Goal: Book appointment/travel/reservation

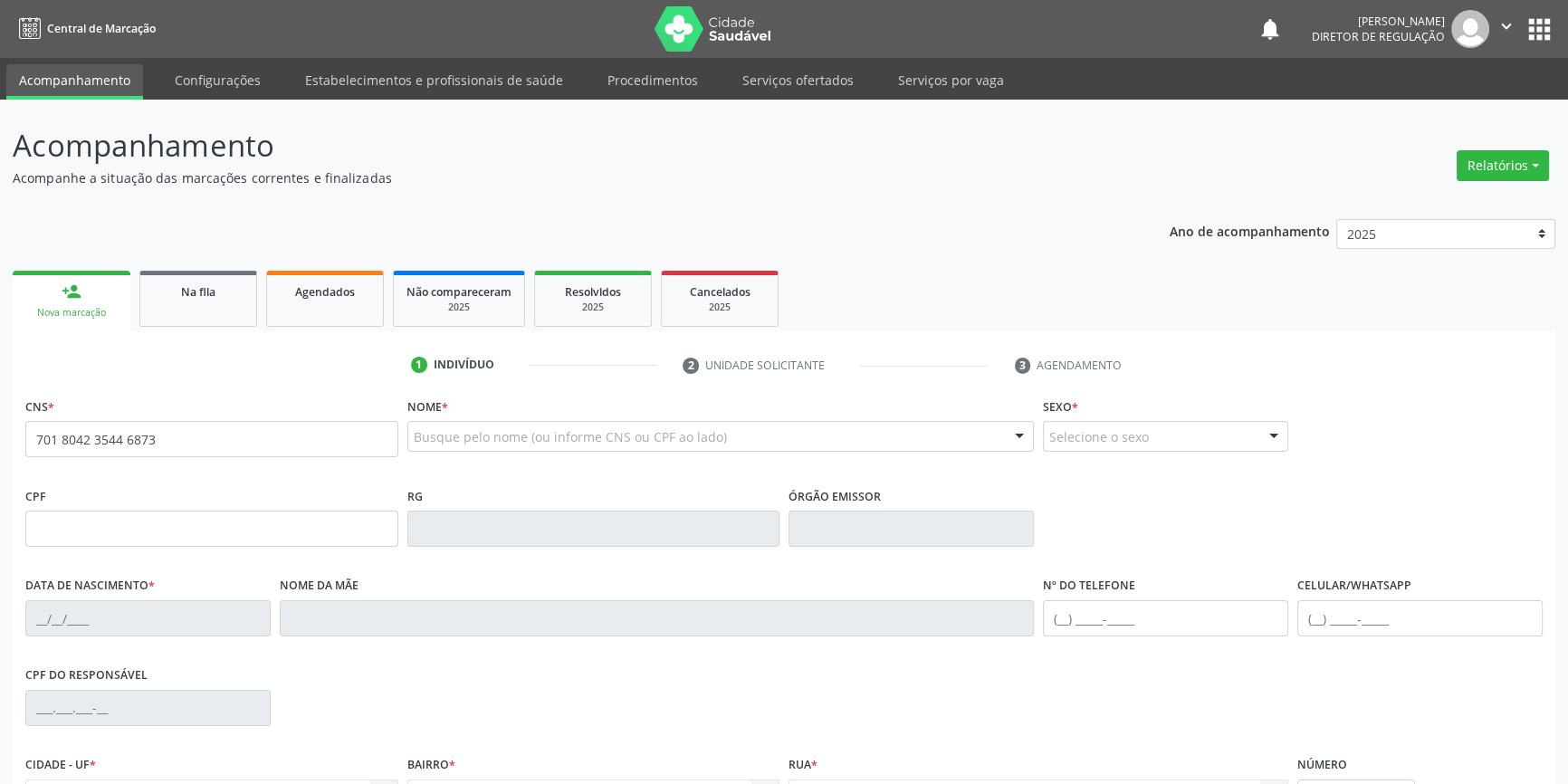
type input "701 8042 3544 6873"
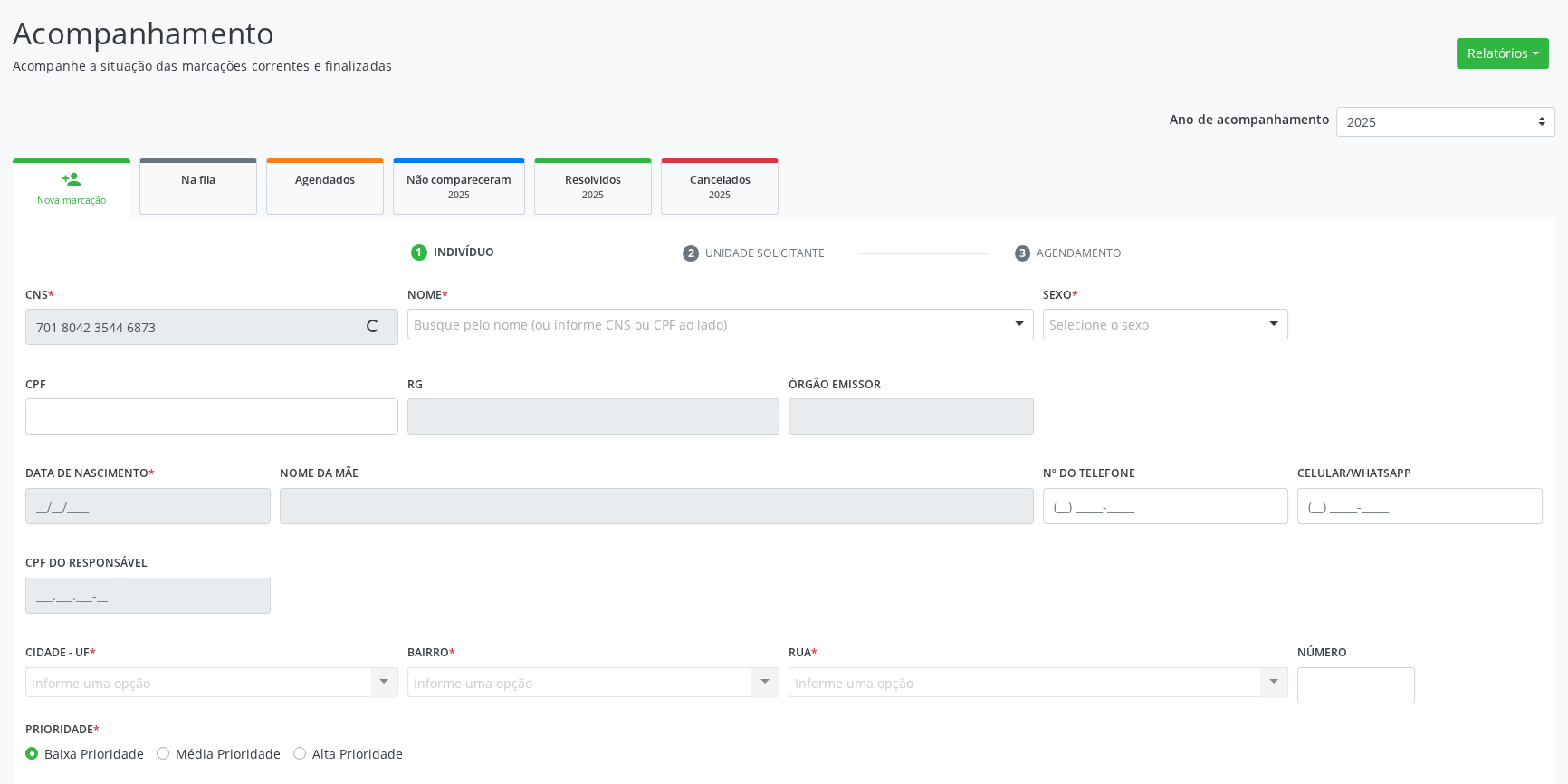
scroll to position [197, 0]
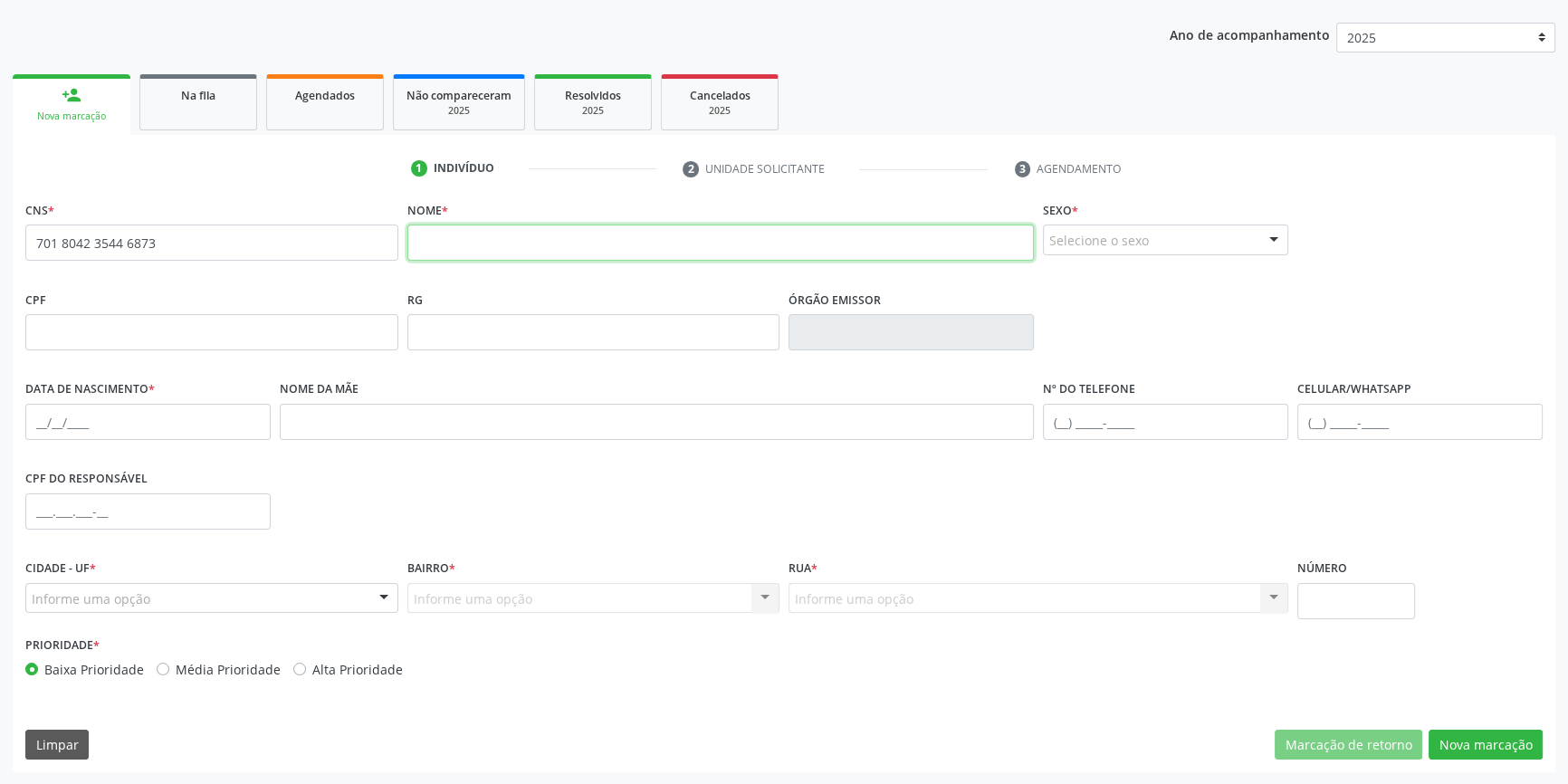
click at [509, 251] on input "text" at bounding box center [721, 243] width 628 height 36
type input "[PERSON_NAME]"
click at [1166, 253] on fieldset "Sexo * Selecione o sexo Masculino Feminino Nenhum resultado encontrado para: " …" at bounding box center [1166, 232] width 245 height 70
click at [1138, 250] on div "Selecione o sexo" at bounding box center [1166, 240] width 245 height 30
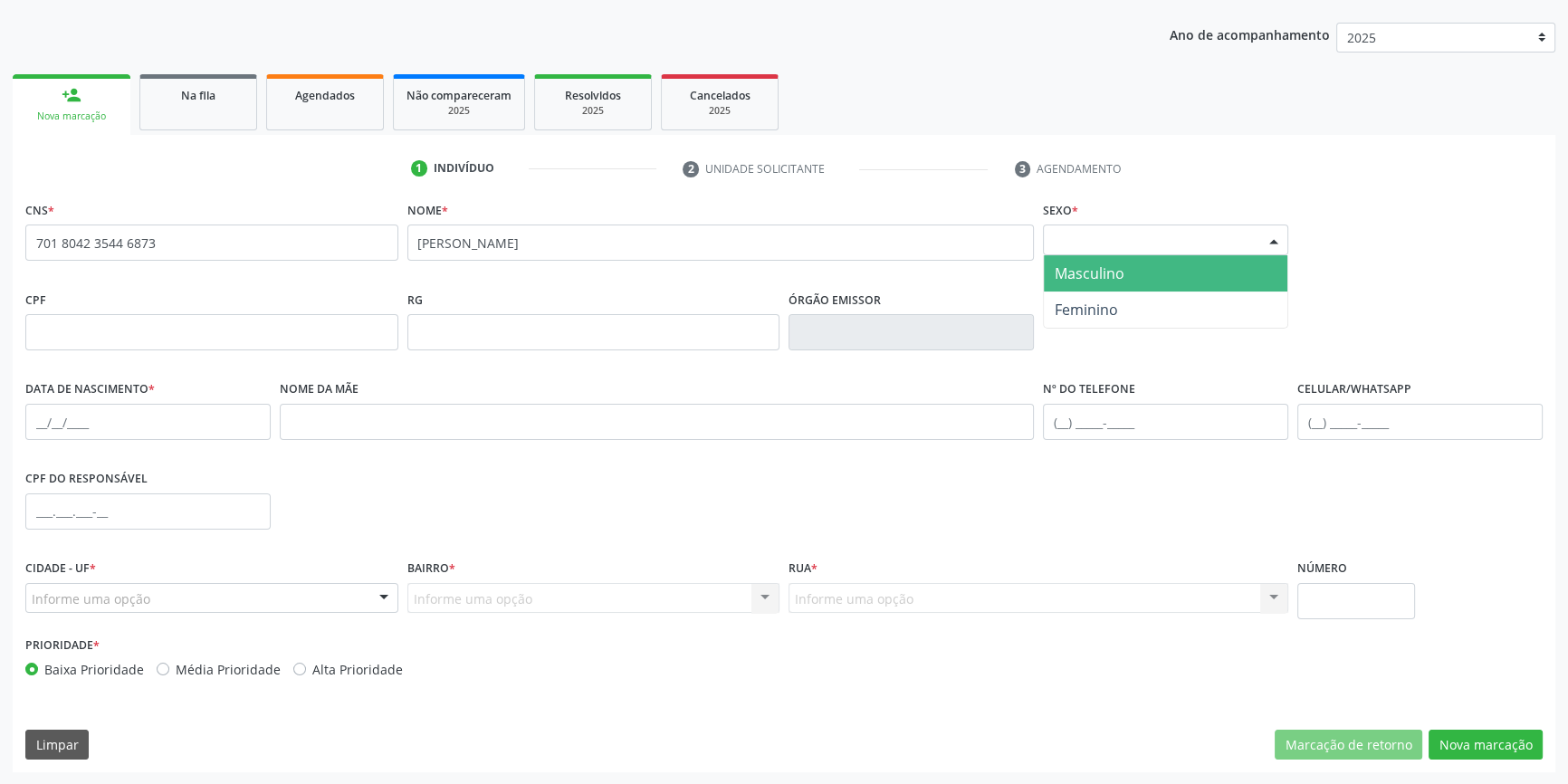
click at [1132, 278] on span "Masculino" at bounding box center [1166, 273] width 244 height 36
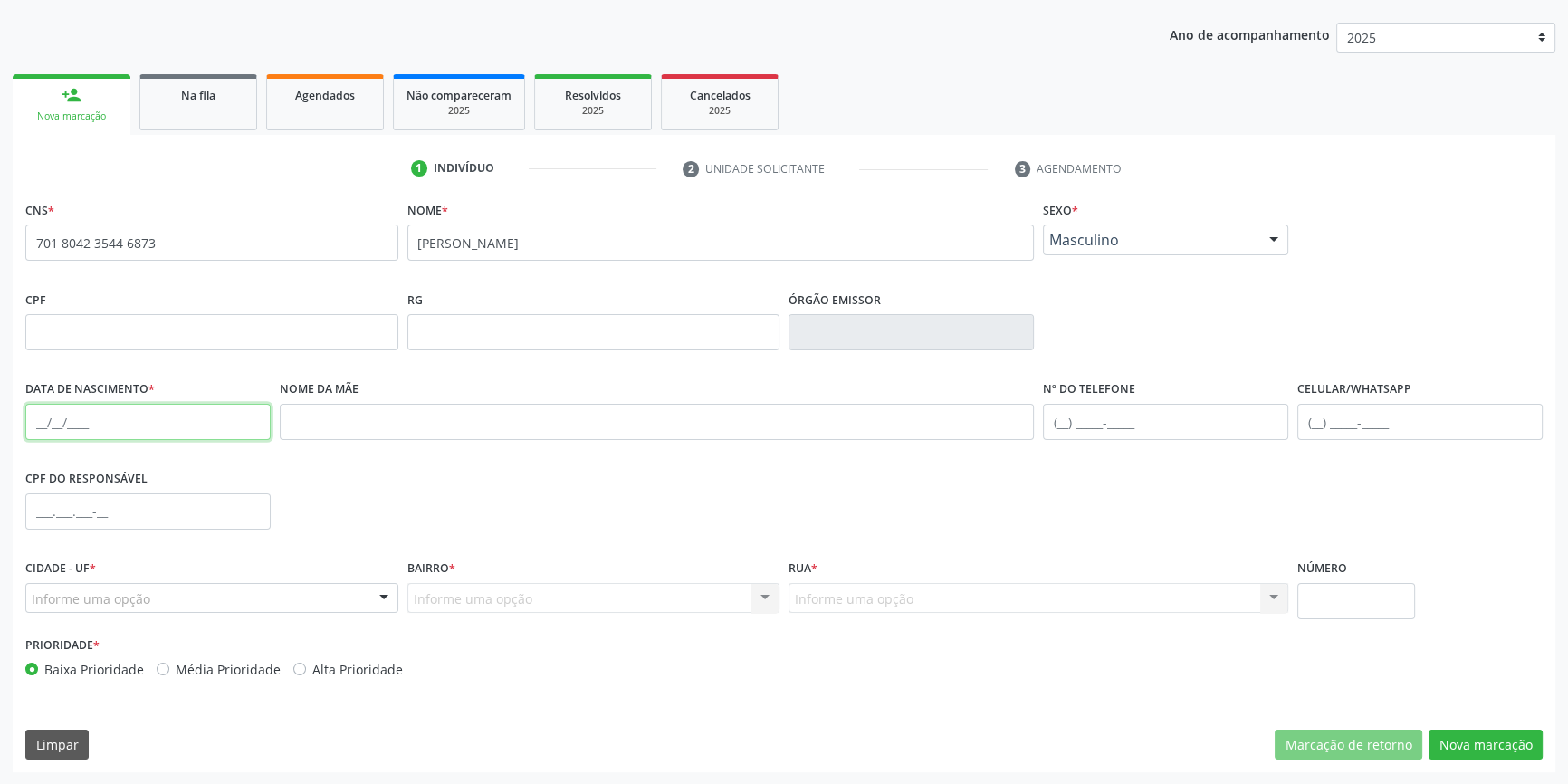
click at [47, 416] on input "text" at bounding box center [148, 421] width 245 height 36
type input "[DATE]"
click at [315, 600] on div "Informe uma opção" at bounding box center [212, 598] width 373 height 30
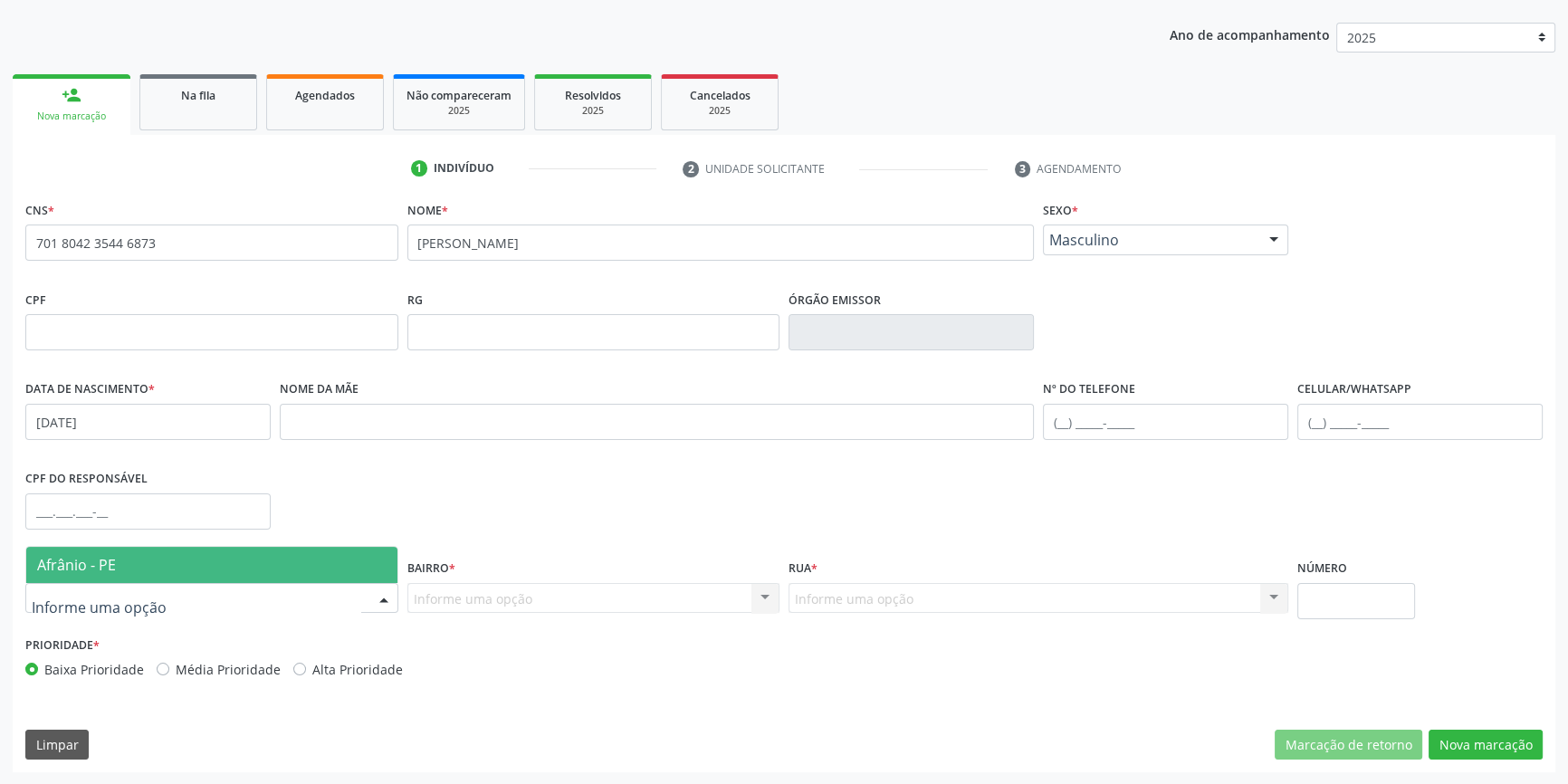
click at [269, 569] on span "Afrânio - PE" at bounding box center [212, 565] width 371 height 36
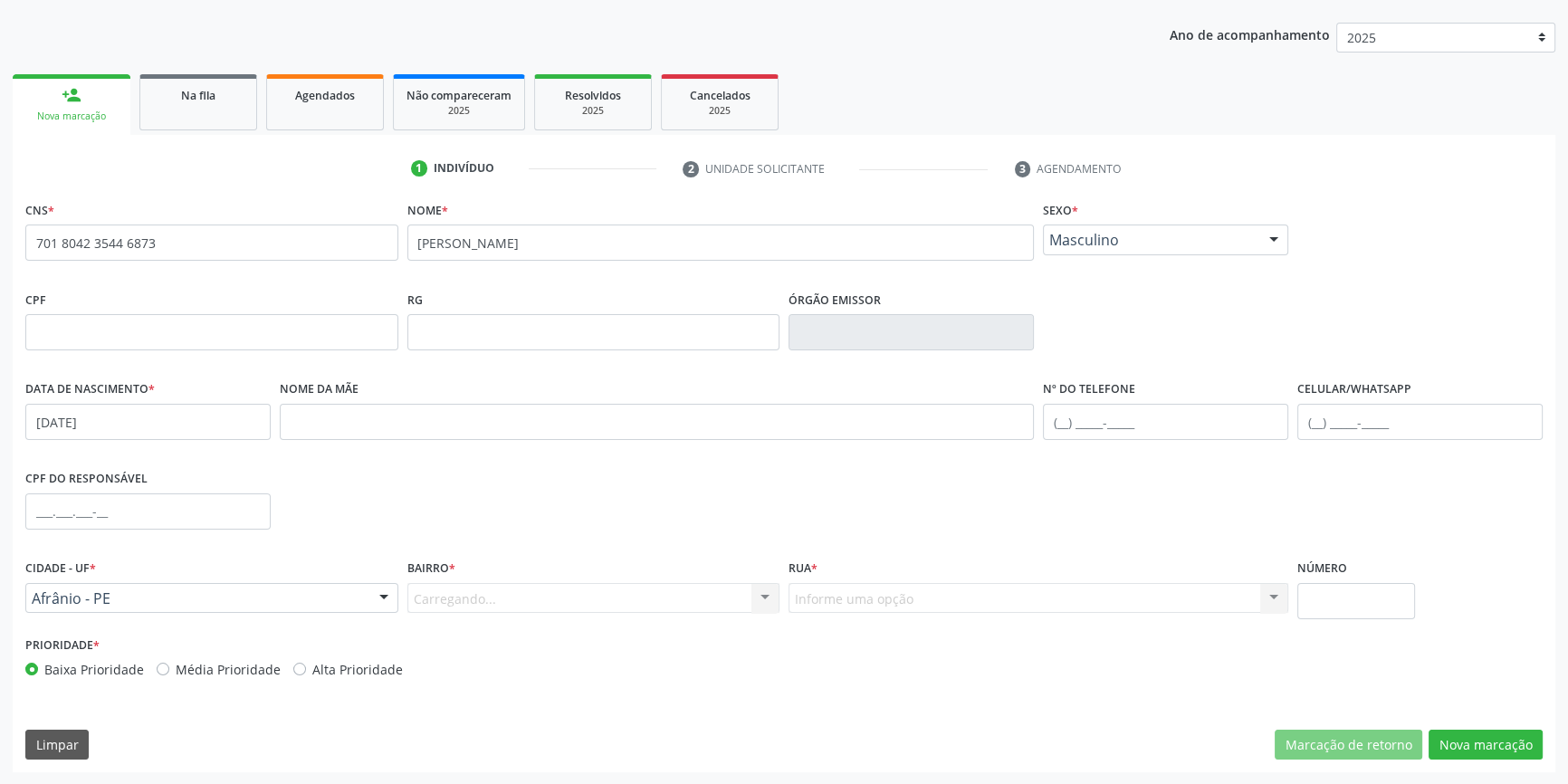
click at [482, 579] on div "Bairro * [GEOGRAPHIC_DATA]... Nenhum resultado encontrado para: " " Nenhuma opç…" at bounding box center [594, 583] width 373 height 58
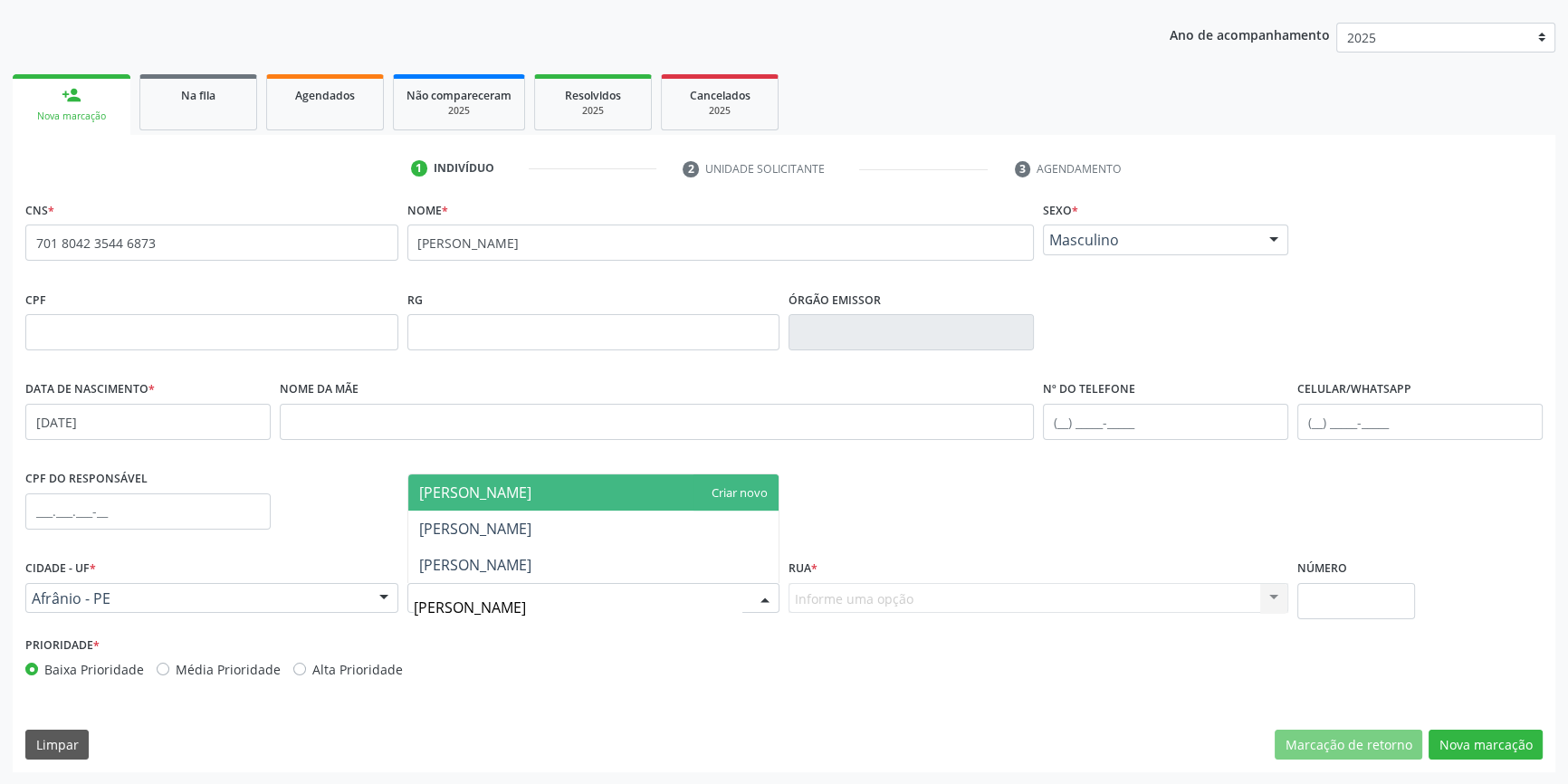
type input "[PERSON_NAME]"
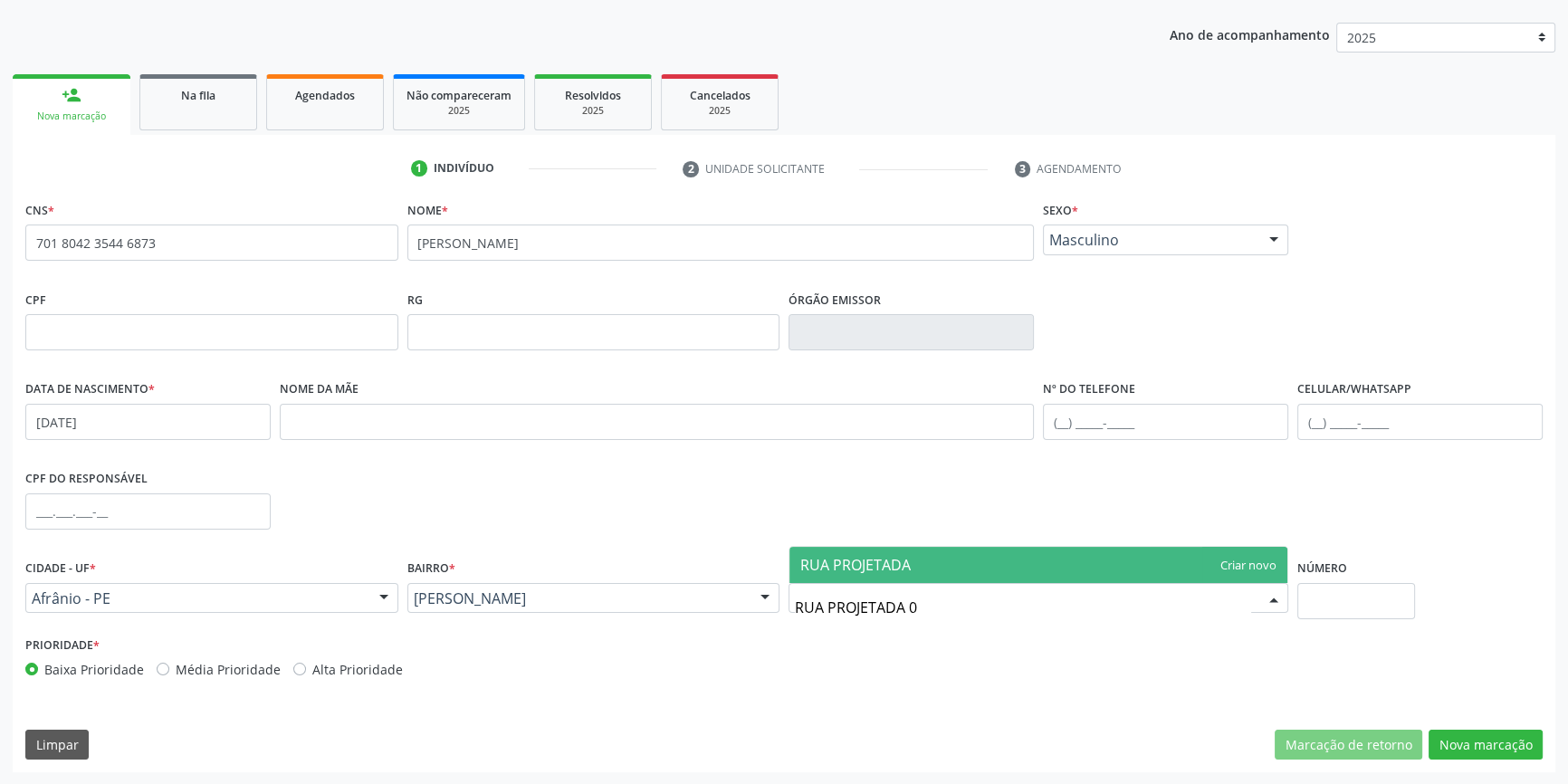
type input "RUA PROJETADA 02"
click at [906, 576] on span "RUA PROJETADA 02" at bounding box center [1038, 565] width 498 height 36
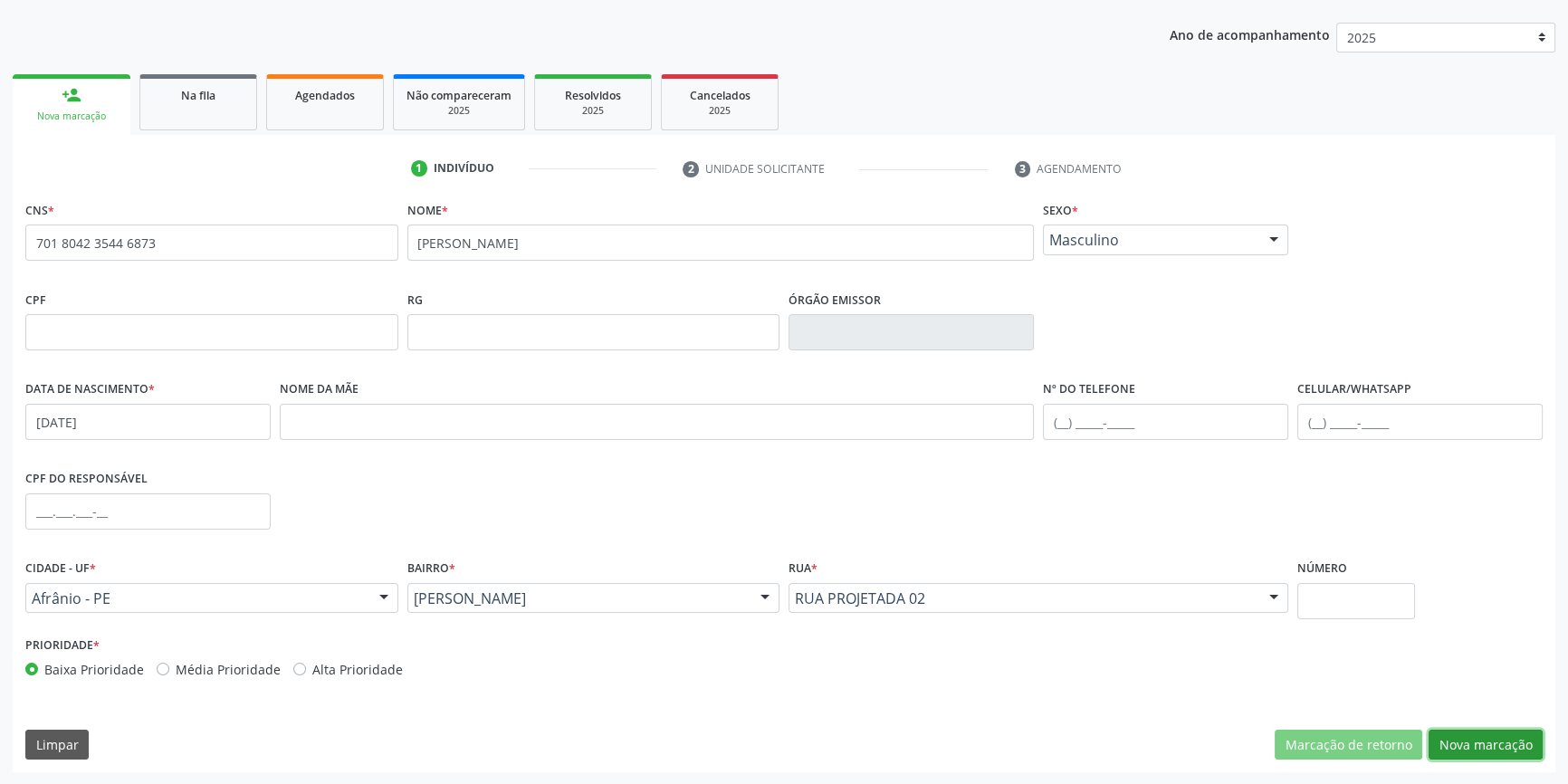
click at [1502, 748] on button "Nova marcação" at bounding box center [1486, 745] width 114 height 30
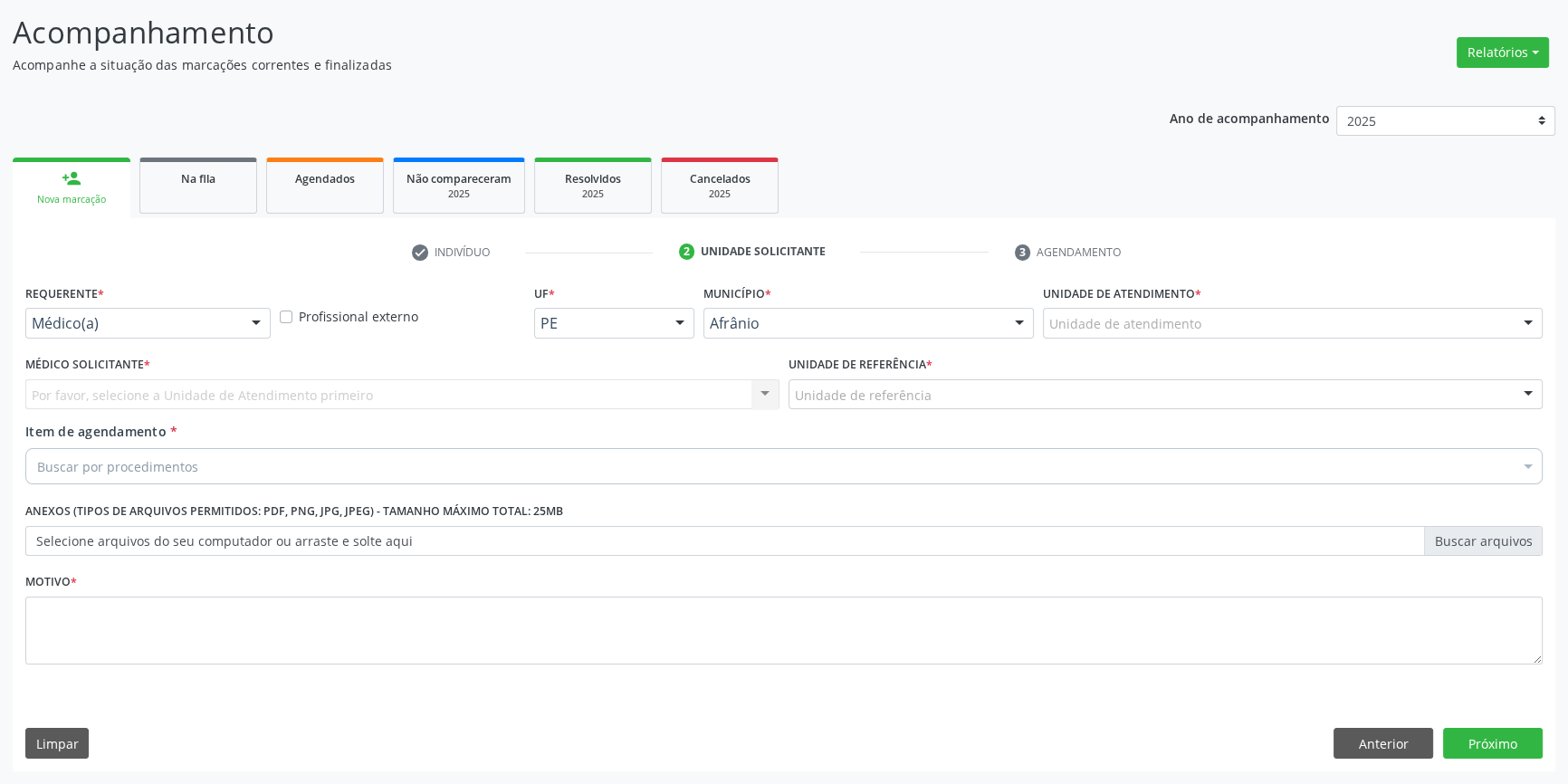
scroll to position [111, 0]
click at [1196, 340] on div "Unidade de atendimento * Unidade de atendimento Academia da Saude de Afranio Ac…" at bounding box center [1293, 317] width 509 height 70
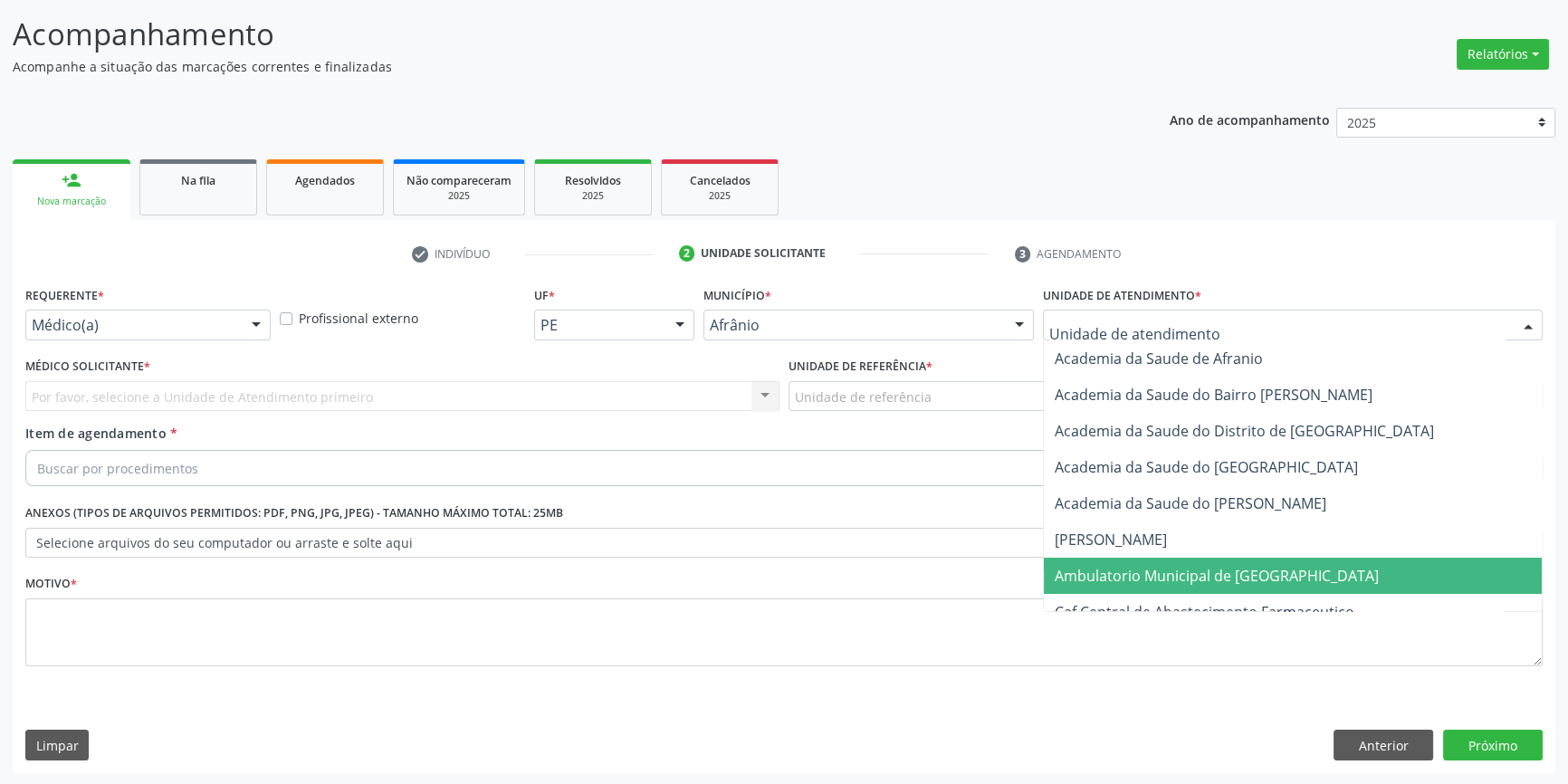
drag, startPoint x: 1158, startPoint y: 588, endPoint x: 999, endPoint y: 462, distance: 202.9
click at [1147, 579] on span "Ambulatorio Municipal de [GEOGRAPHIC_DATA]" at bounding box center [1292, 576] width 498 height 36
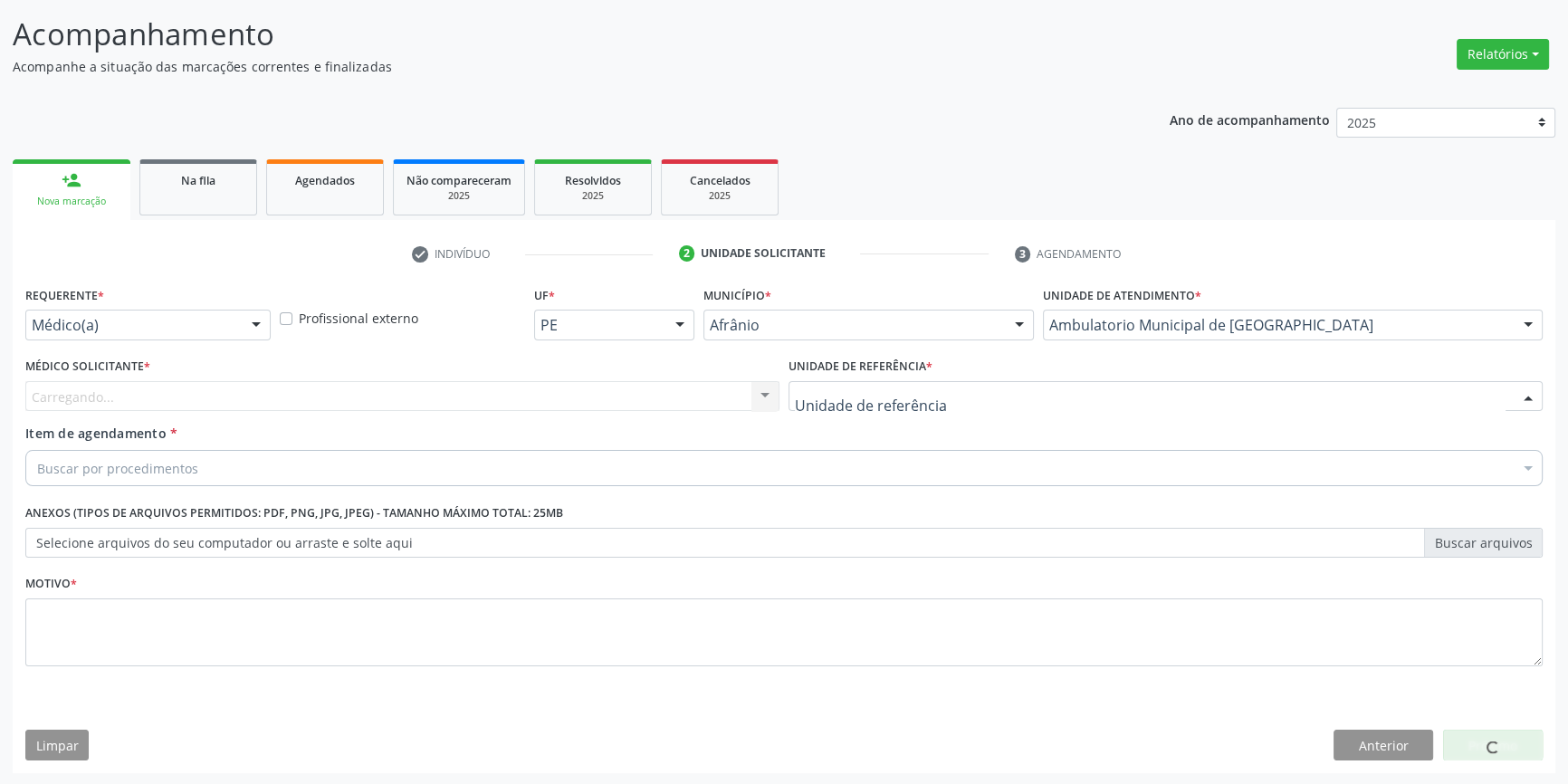
click at [928, 390] on div at bounding box center [1166, 397] width 755 height 30
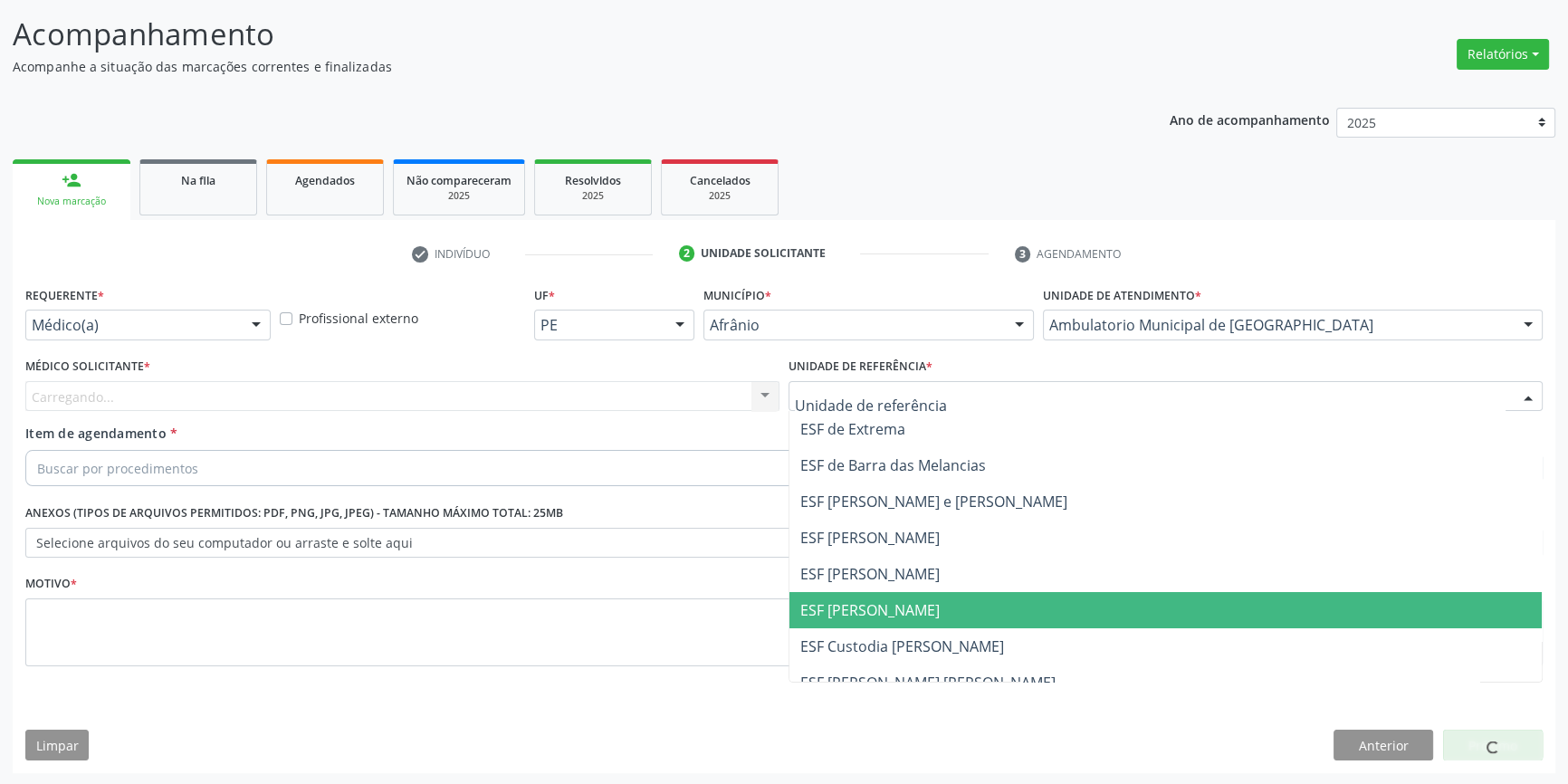
click at [900, 605] on span "ESF [PERSON_NAME]" at bounding box center [870, 610] width 140 height 20
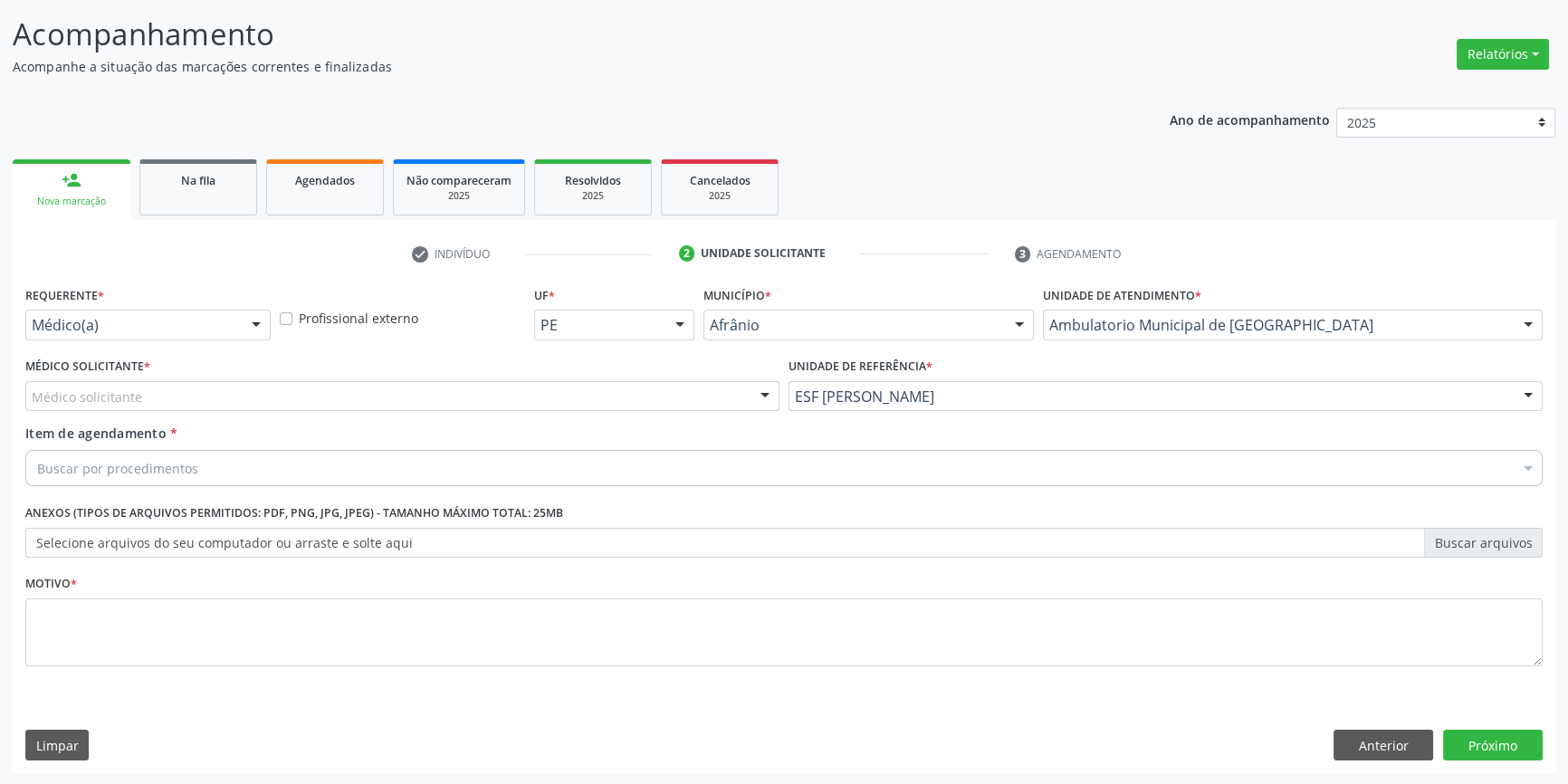
click at [345, 391] on div "Médico solicitante" at bounding box center [402, 397] width 755 height 30
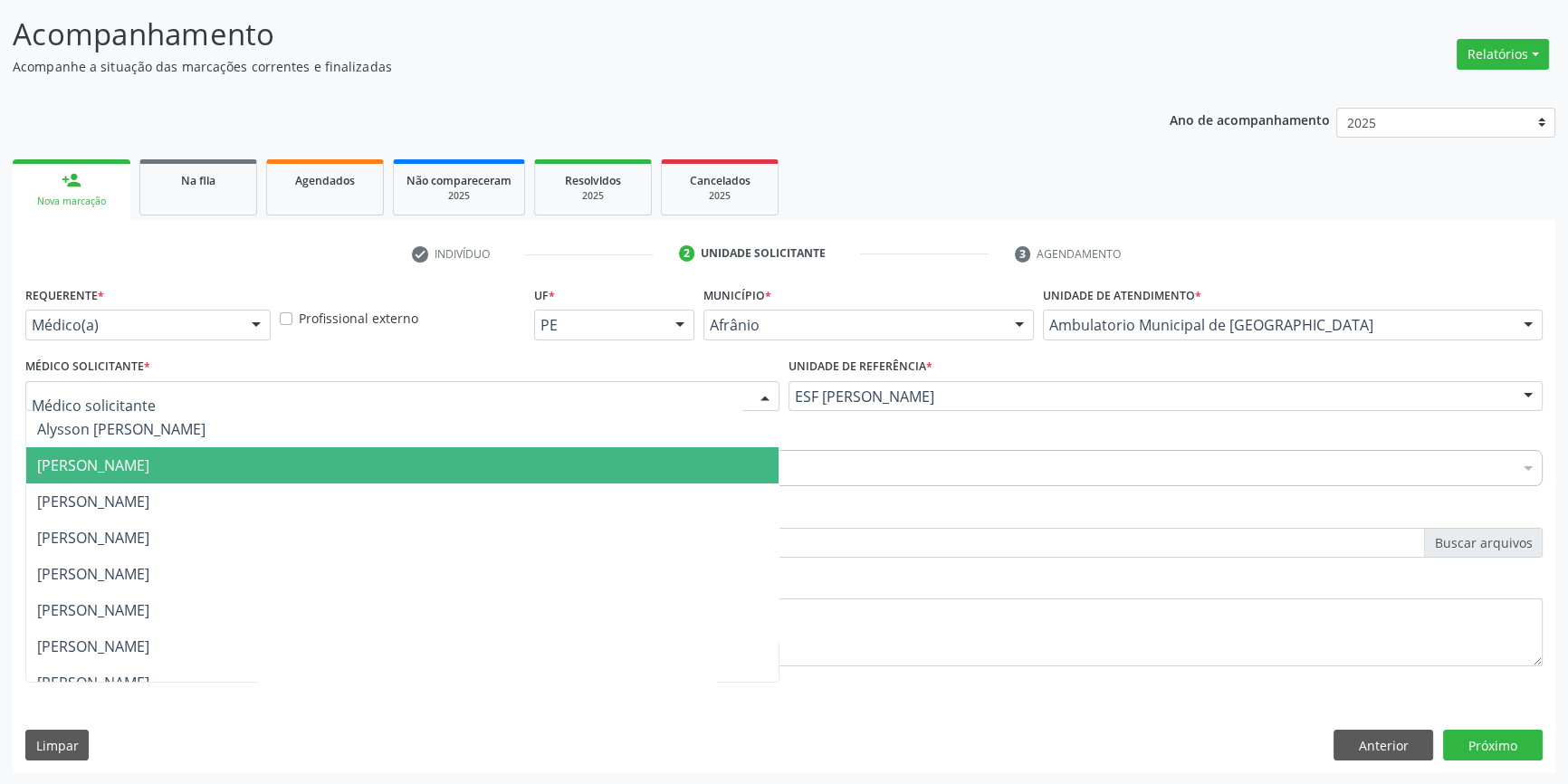
click at [202, 478] on span "[PERSON_NAME]" at bounding box center [402, 465] width 753 height 36
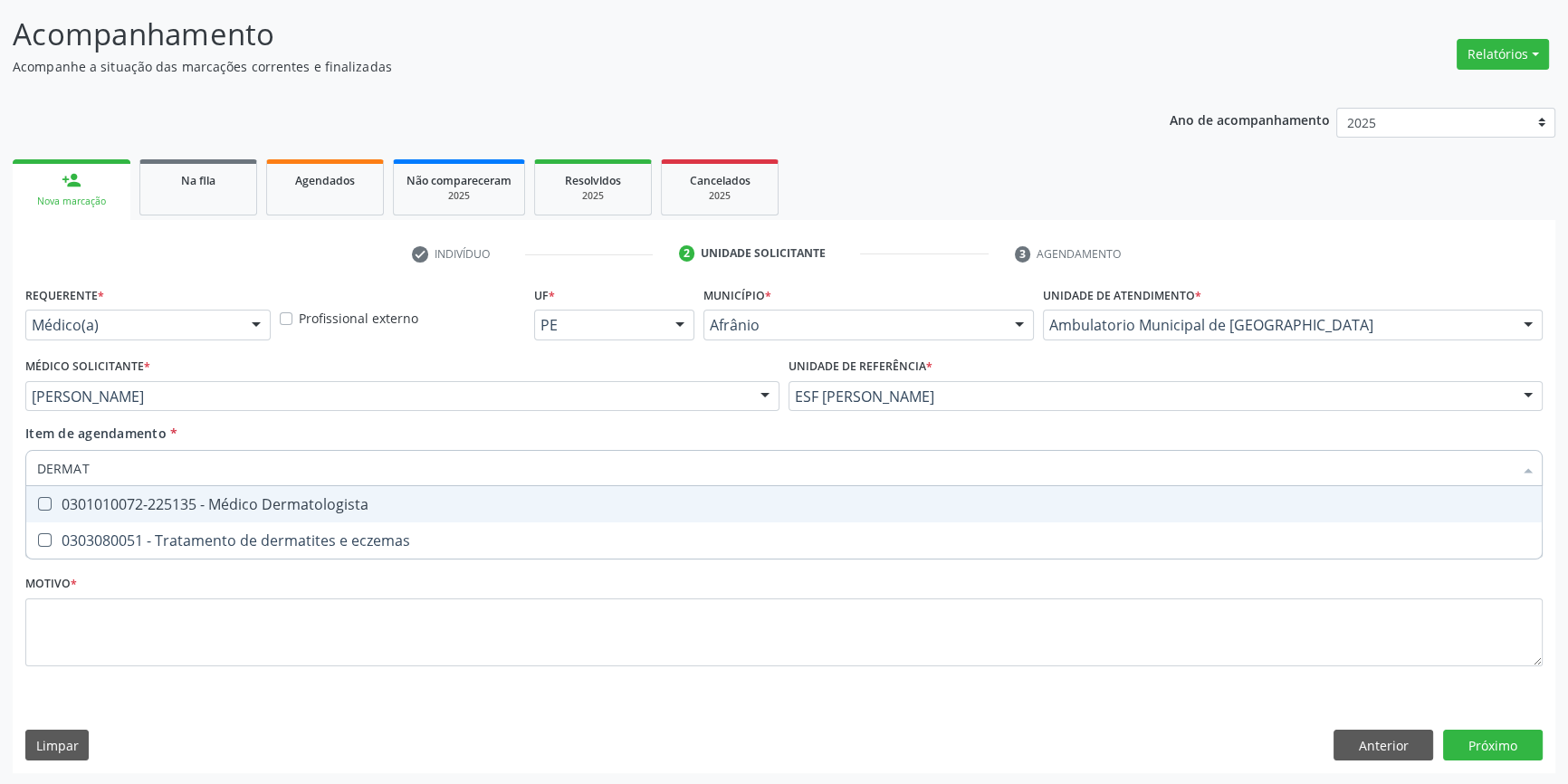
type input "DERMATO"
click at [177, 489] on span "0301010072-225135 - Médico Dermatologista" at bounding box center [784, 504] width 1516 height 36
checkbox Dermatologista "true"
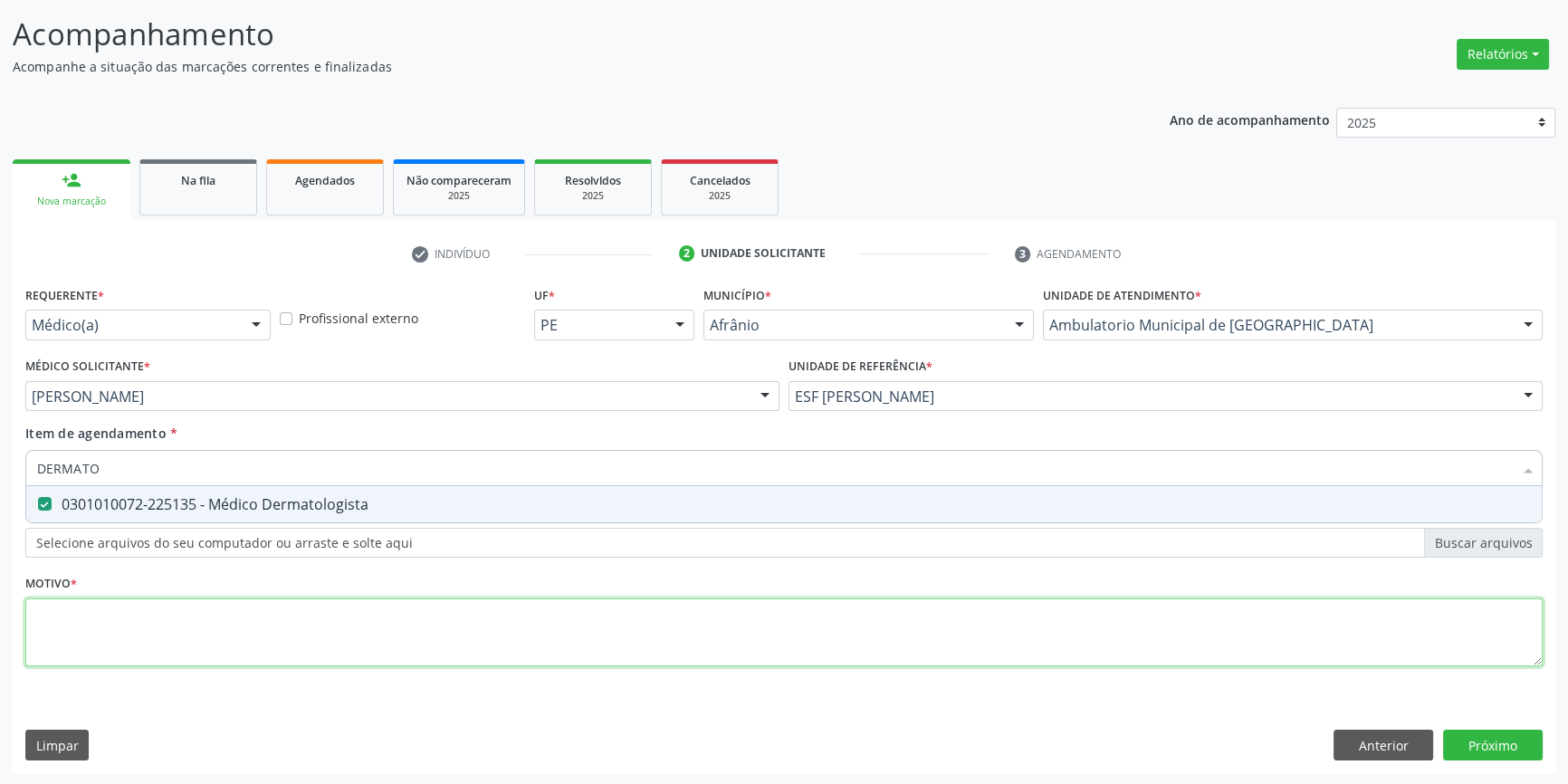
click at [186, 609] on div "Requerente * Médico(a) Médico(a) Enfermeiro(a) Paciente Nenhum resultado encont…" at bounding box center [784, 486] width 1518 height 410
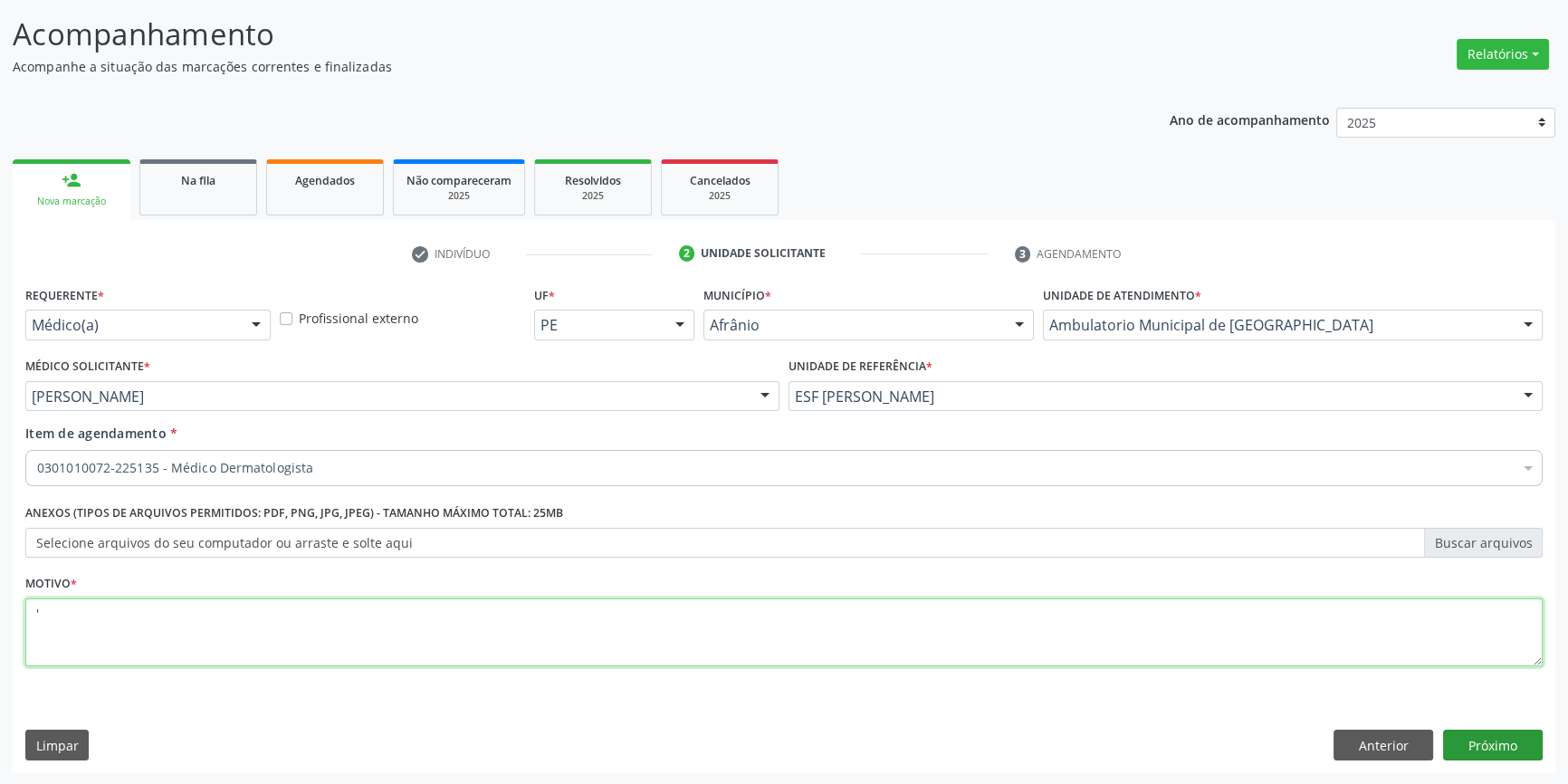
type textarea "'"
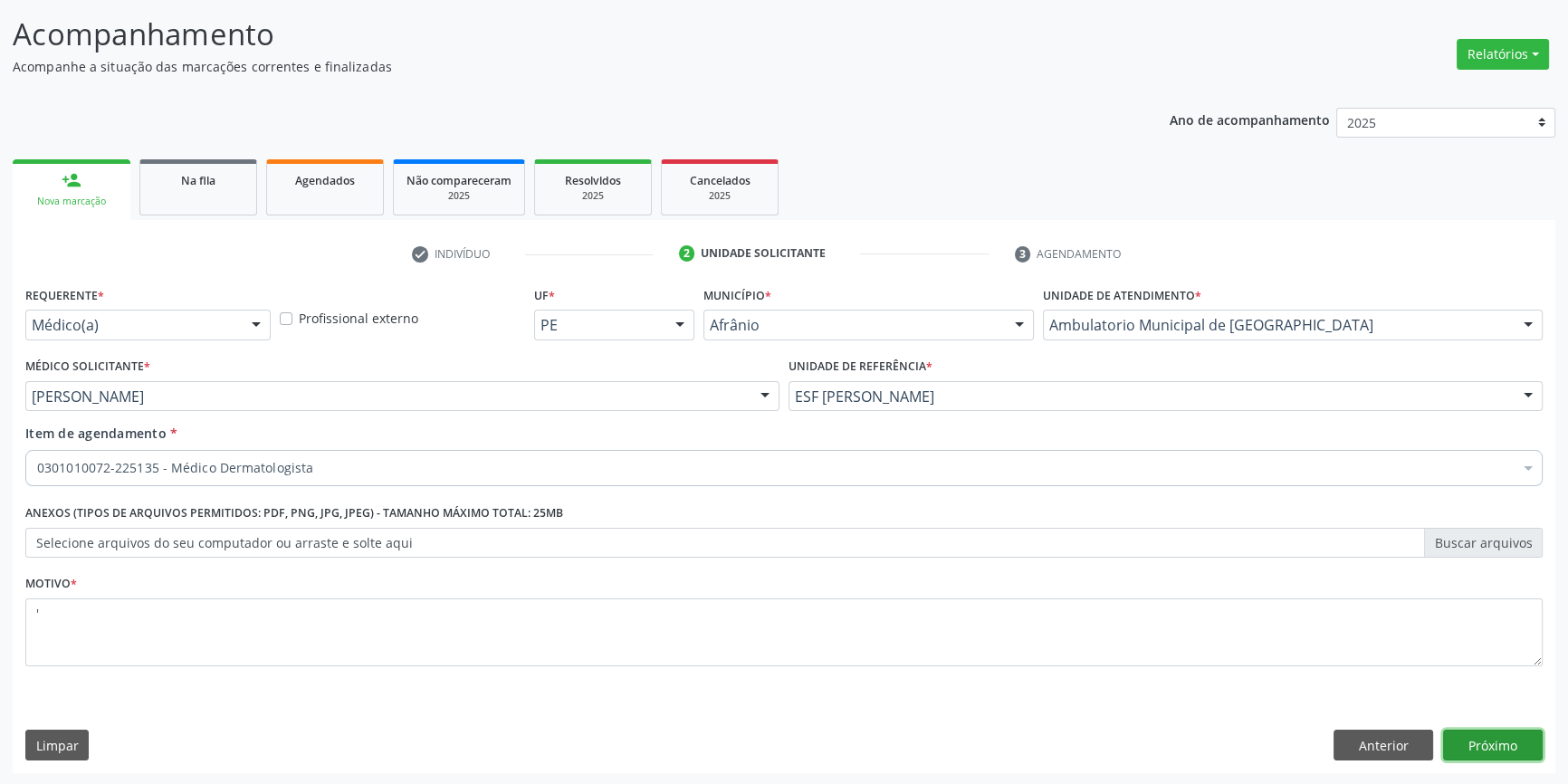
click at [1475, 738] on button "Próximo" at bounding box center [1493, 745] width 100 height 30
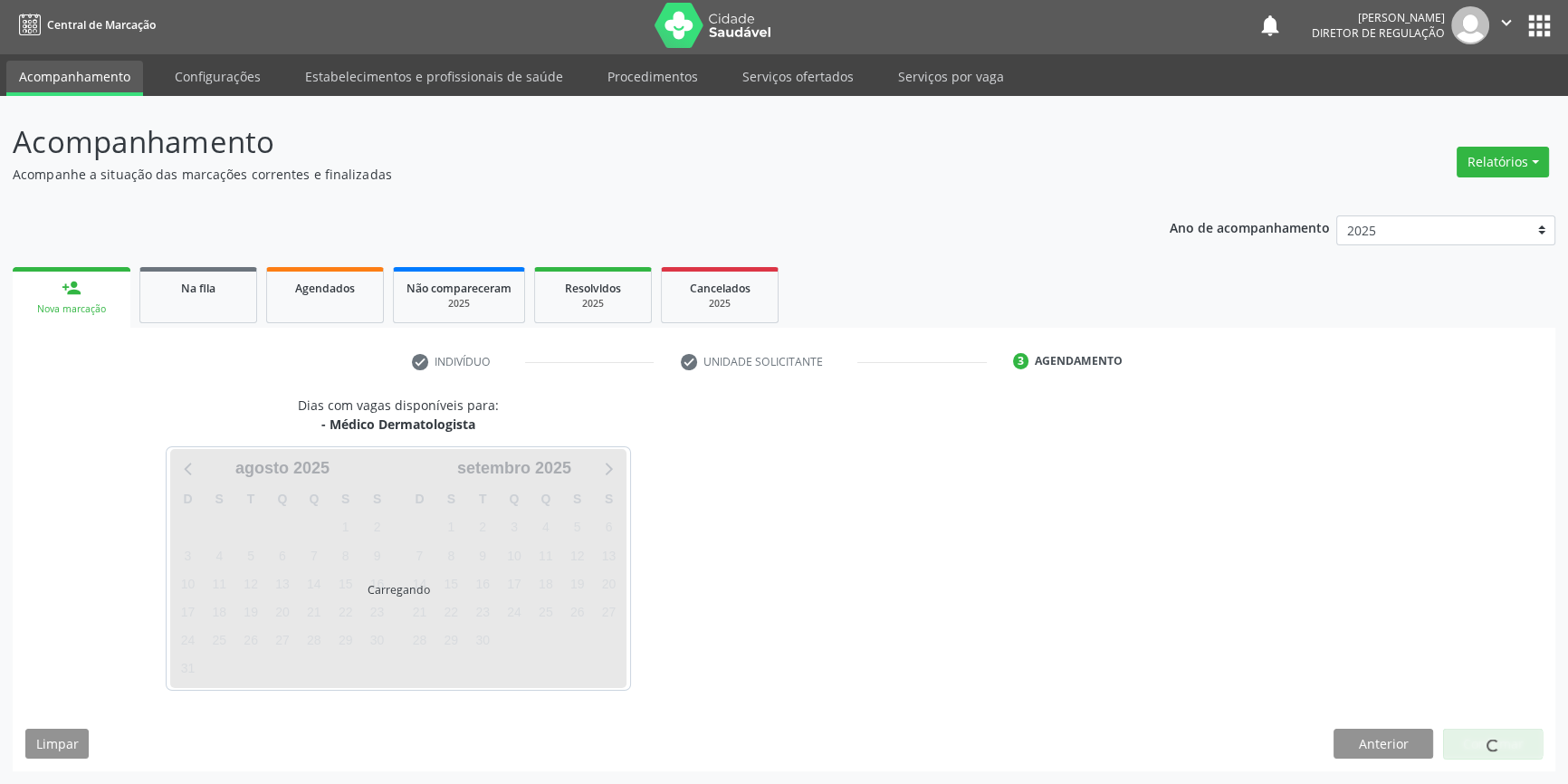
scroll to position [2, 0]
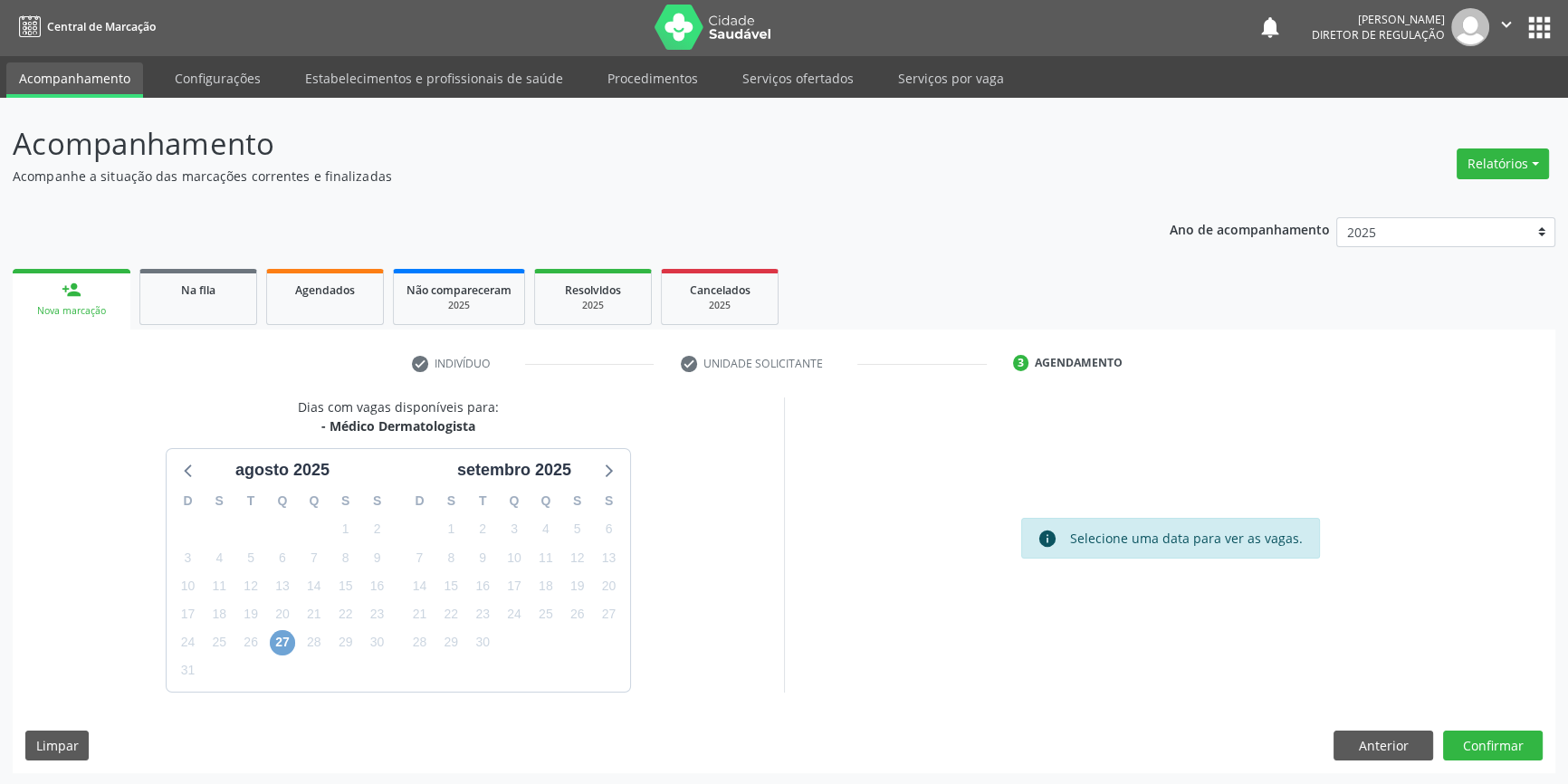
click at [286, 646] on span "27" at bounding box center [283, 642] width 26 height 26
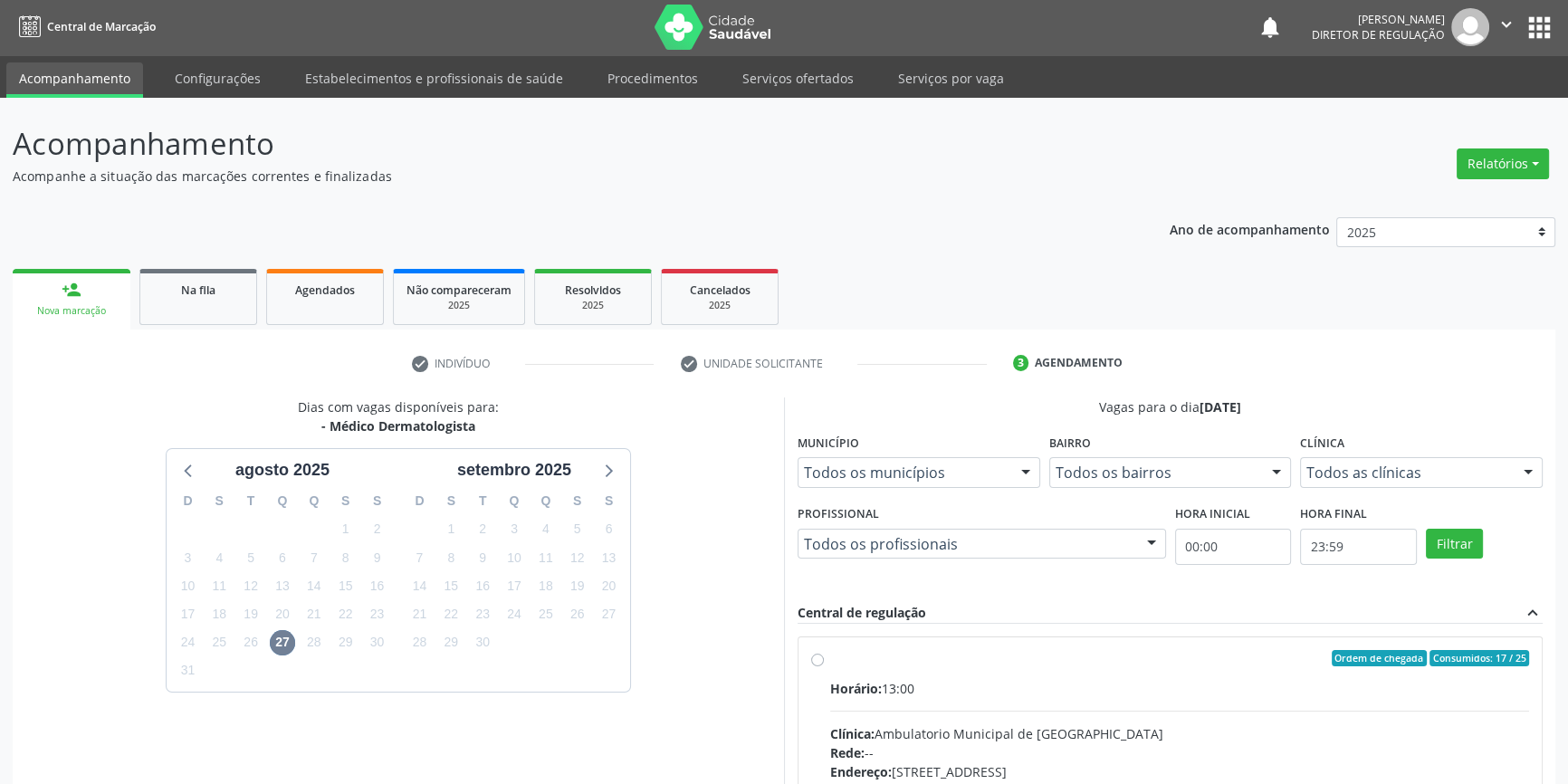
click at [860, 637] on div "Ordem de chegada Consumidos: 17 / 25 Horário: 13:00 Clínica: Ambulatorio Munici…" at bounding box center [1169, 789] width 743 height 304
radio input "true"
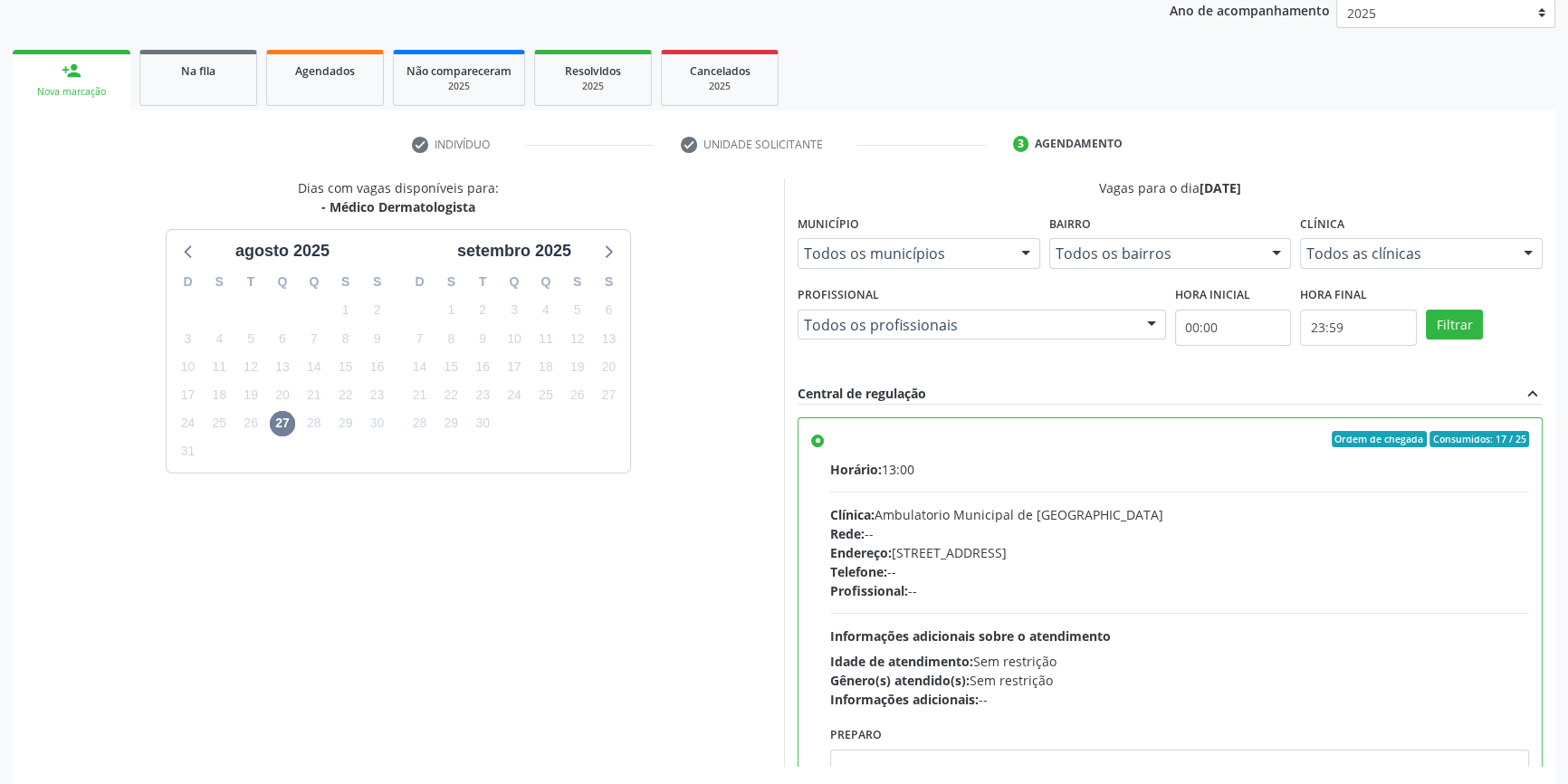
scroll to position [296, 0]
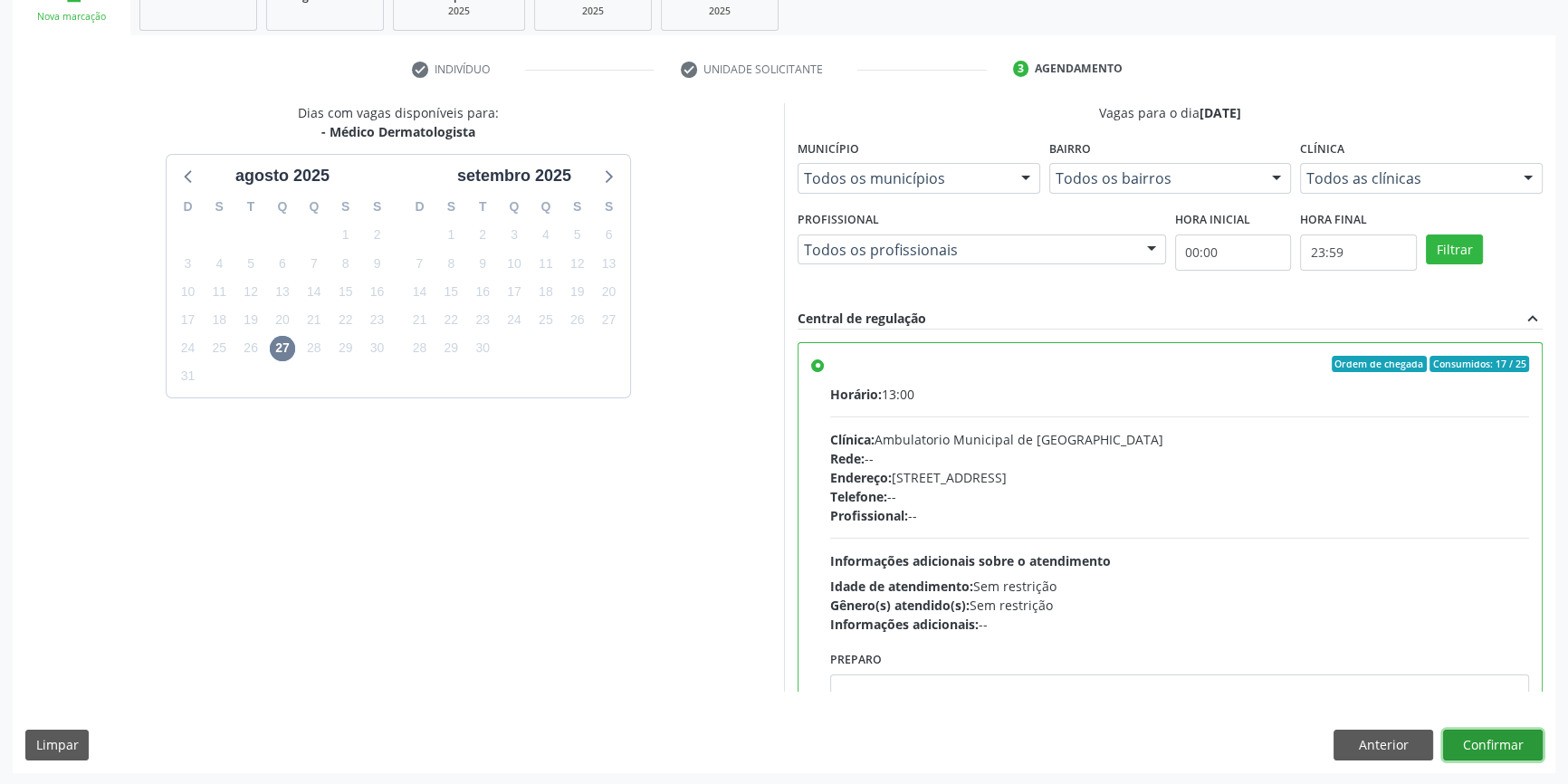
click at [1512, 742] on button "Confirmar" at bounding box center [1493, 745] width 100 height 30
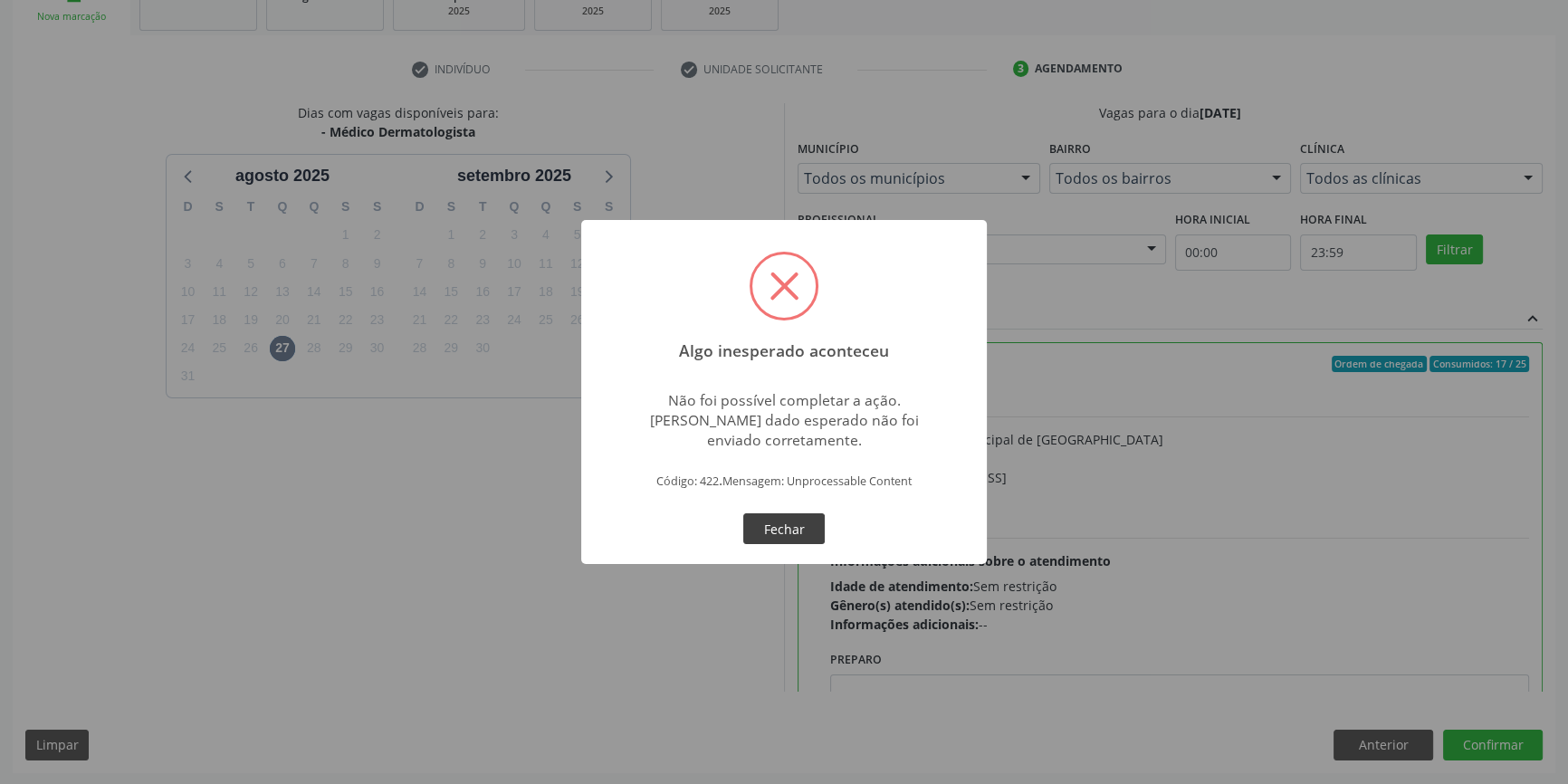
click at [800, 527] on button "Fechar" at bounding box center [784, 529] width 82 height 30
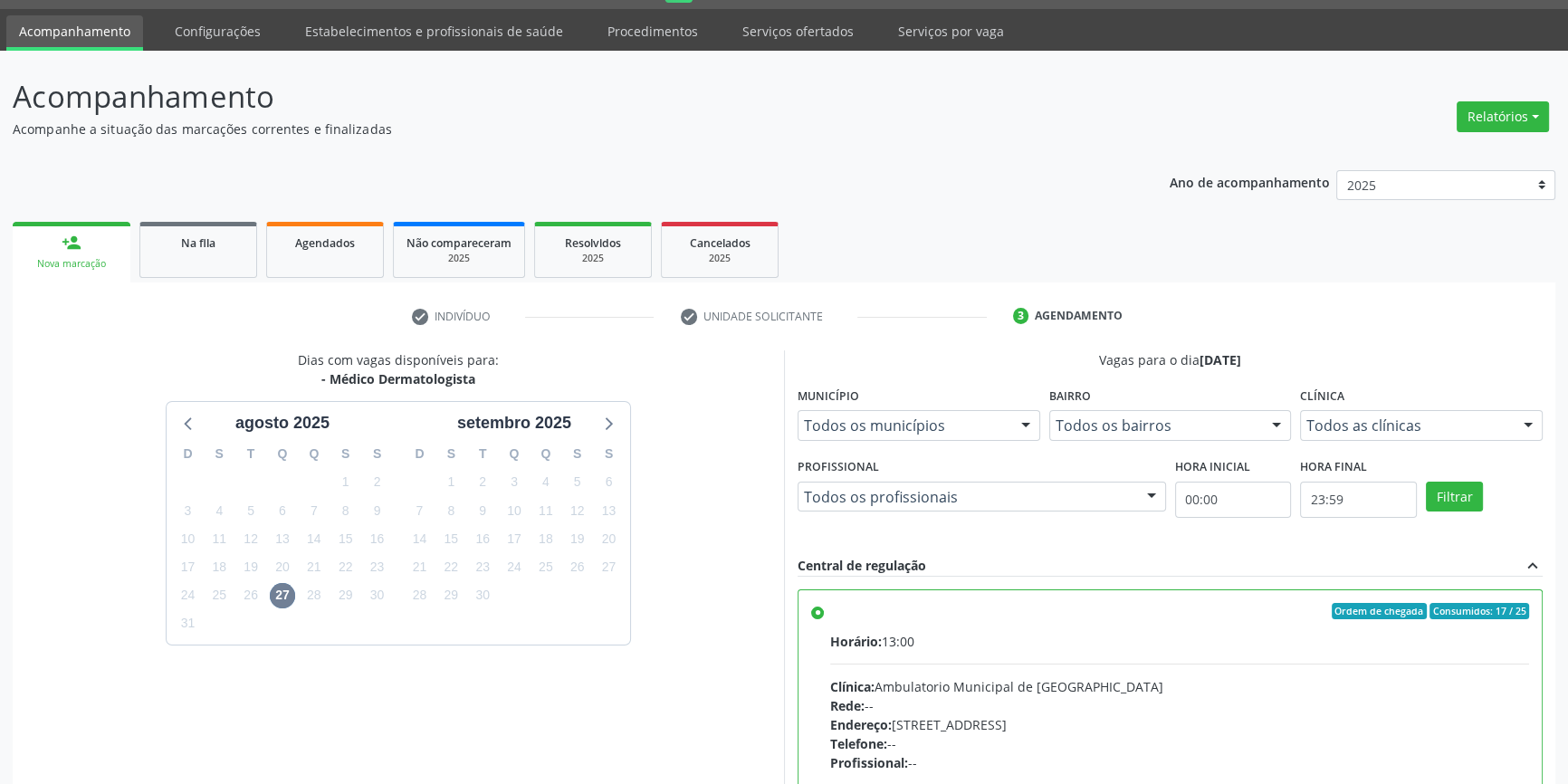
scroll to position [0, 0]
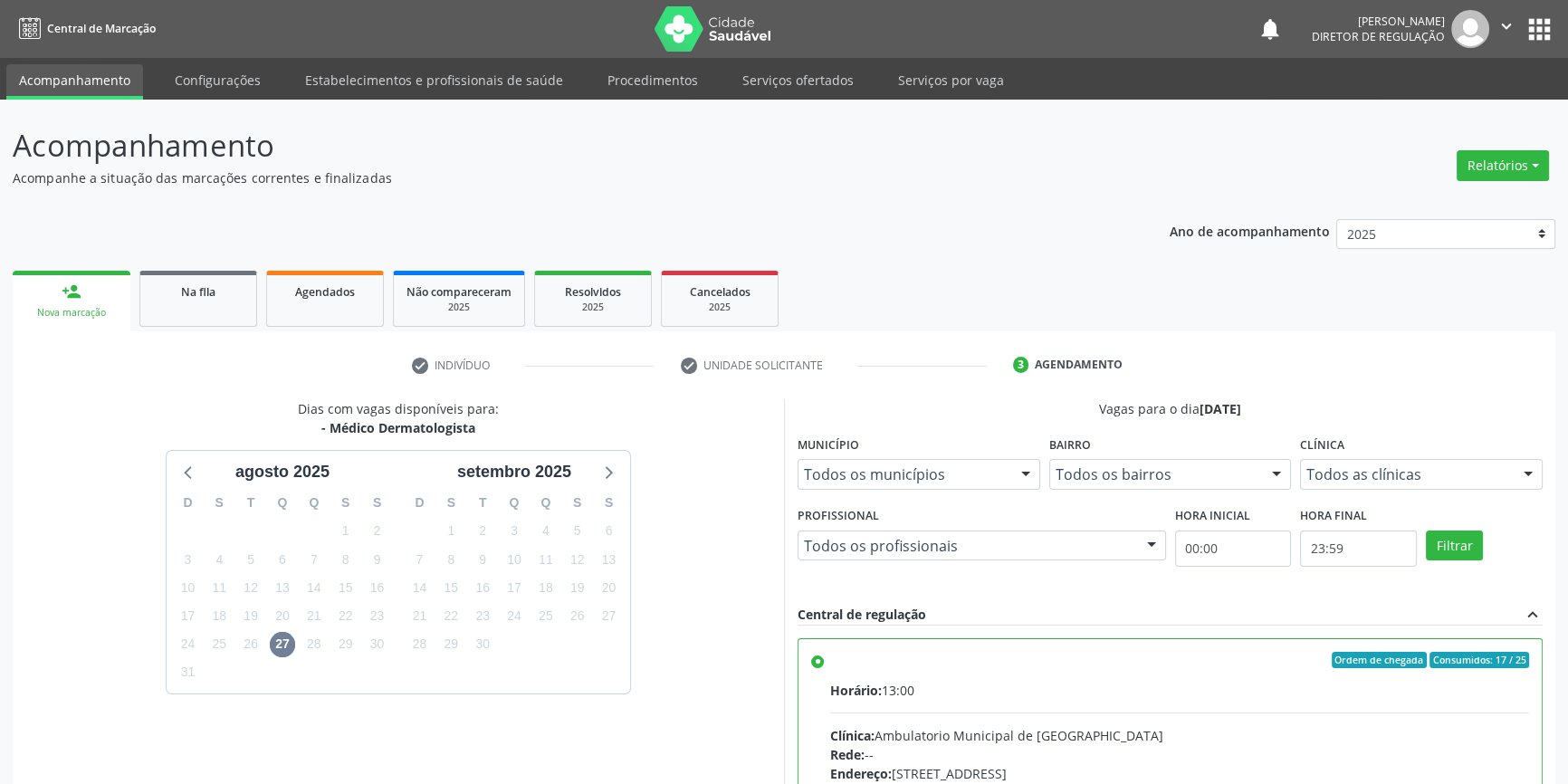
click at [1495, 23] on button "" at bounding box center [1507, 29] width 34 height 38
click at [1458, 109] on link "Sair" at bounding box center [1460, 110] width 125 height 26
